Goal: Use online tool/utility

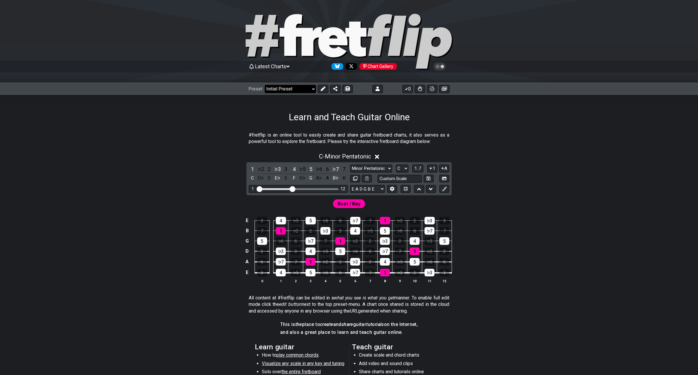
drag, startPoint x: 282, startPoint y: 88, endPoint x: 285, endPoint y: 90, distance: 3.3
click at [282, 88] on select "Welcome to #fretflip! Initial Preset Custom Preset 2 string patterns to connect…" at bounding box center [290, 89] width 51 height 8
click at [265, 85] on select "Welcome to #fretflip! Initial Preset Custom Preset 2 string patterns to connect…" at bounding box center [290, 89] width 51 height 8
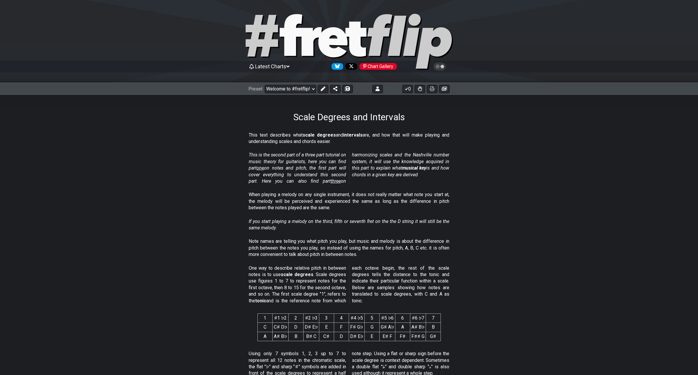
select select "/scale-degrees-and-intervals"
